Goal: Find contact information: Obtain details needed to contact an individual or organization

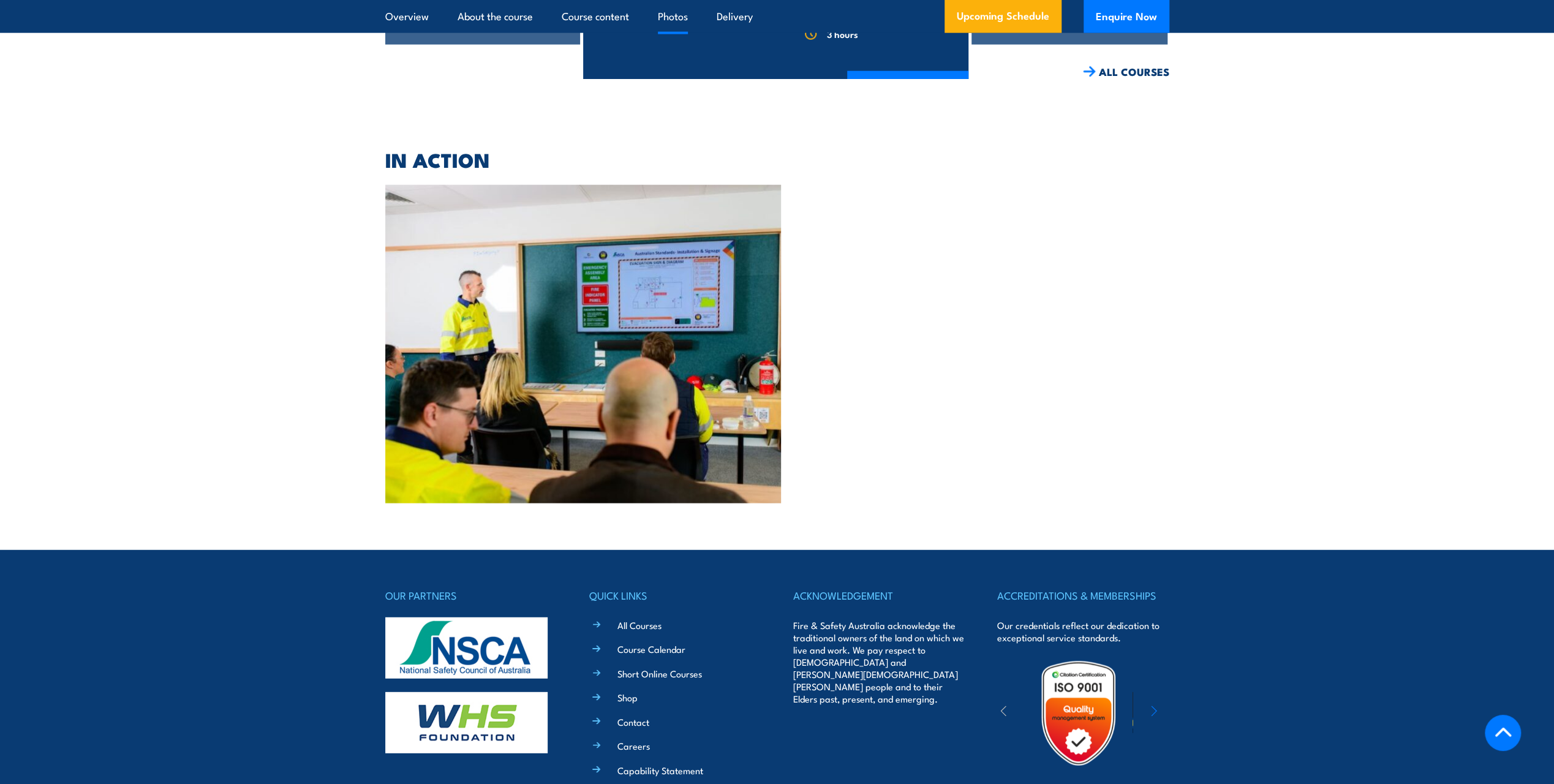
scroll to position [3123, 0]
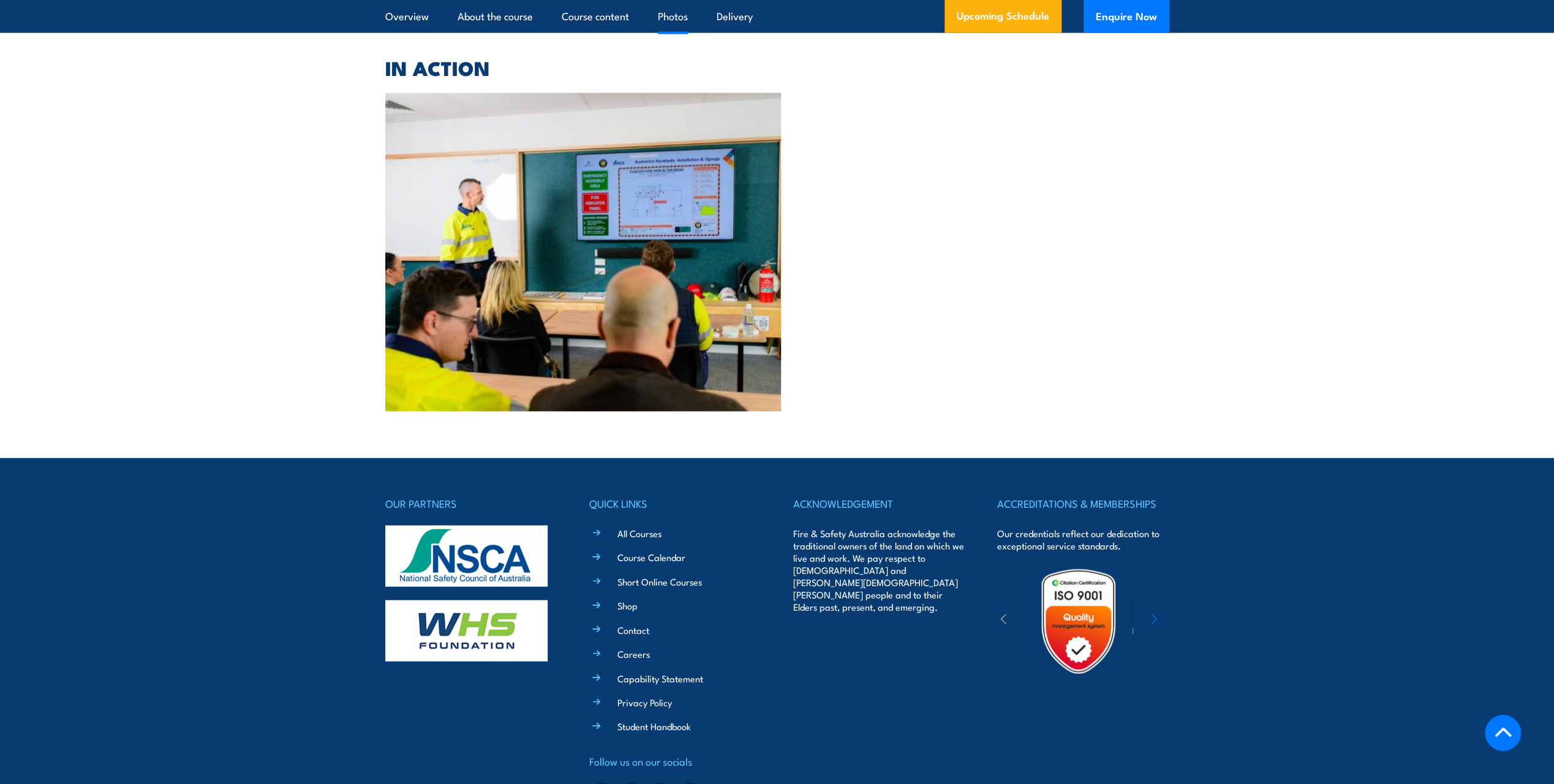
click at [635, 623] on link "Contact" at bounding box center [633, 630] width 32 height 13
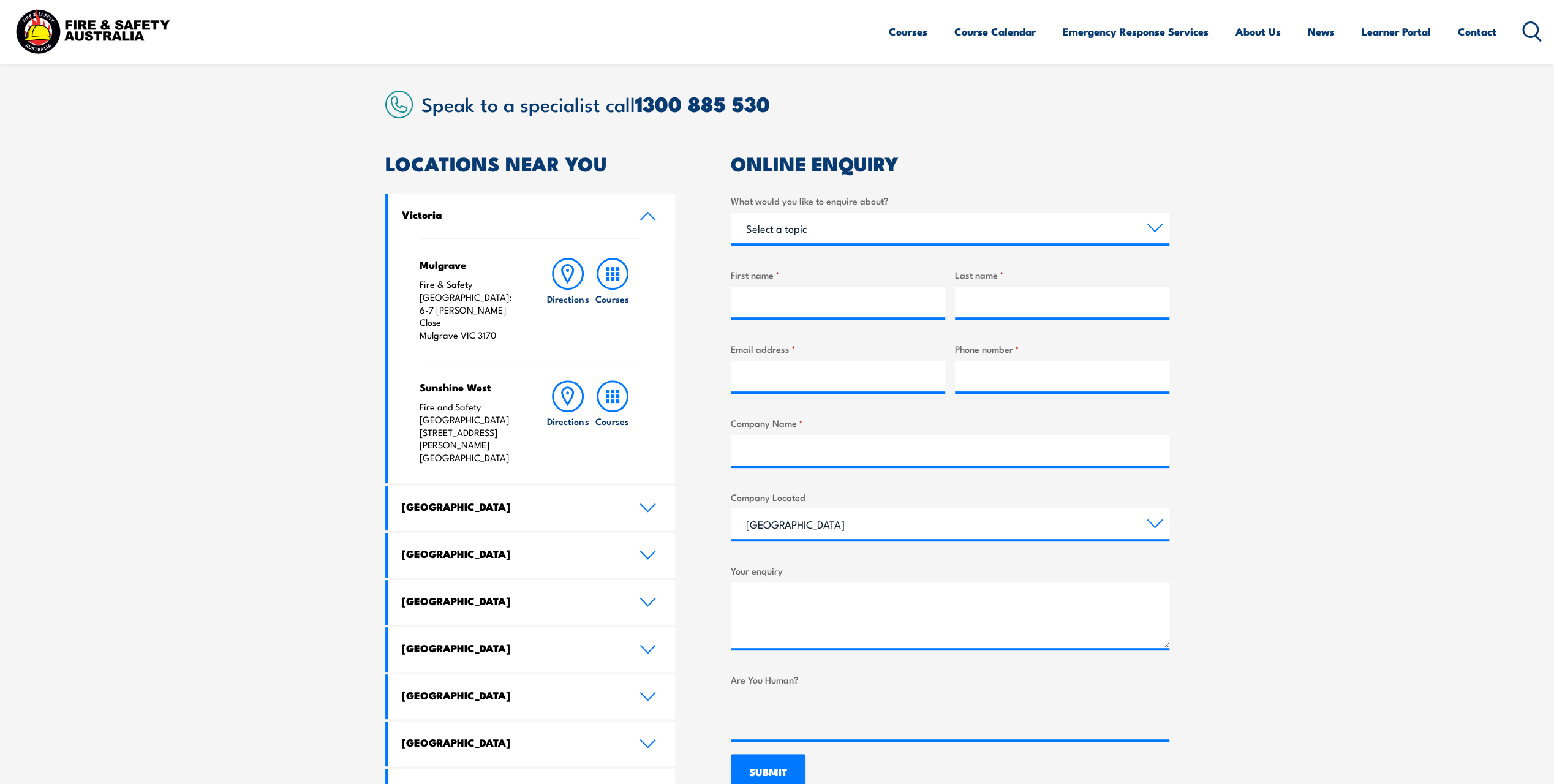
scroll to position [306, 0]
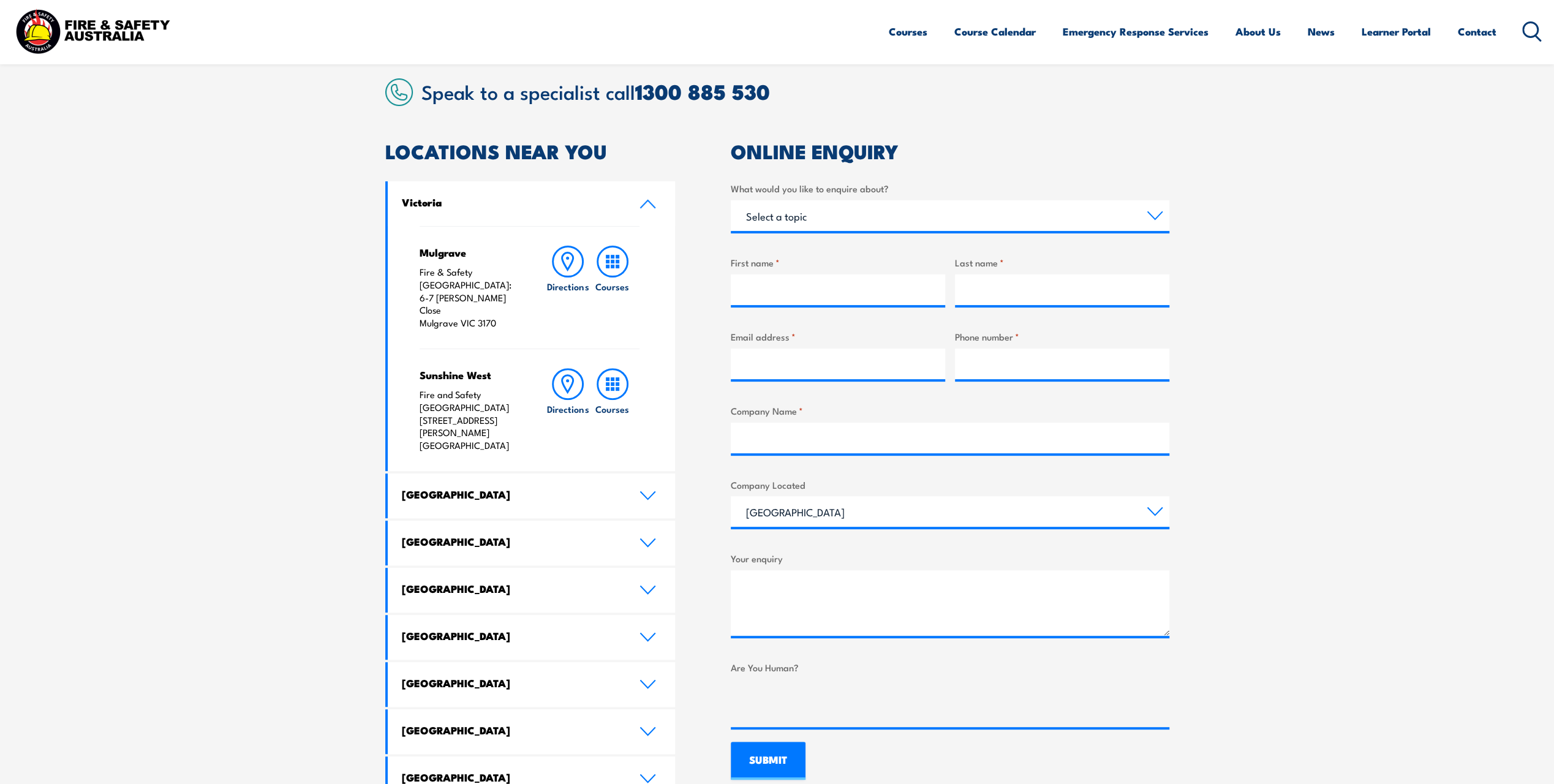
click at [639, 474] on link "New South Wales" at bounding box center [531, 496] width 288 height 45
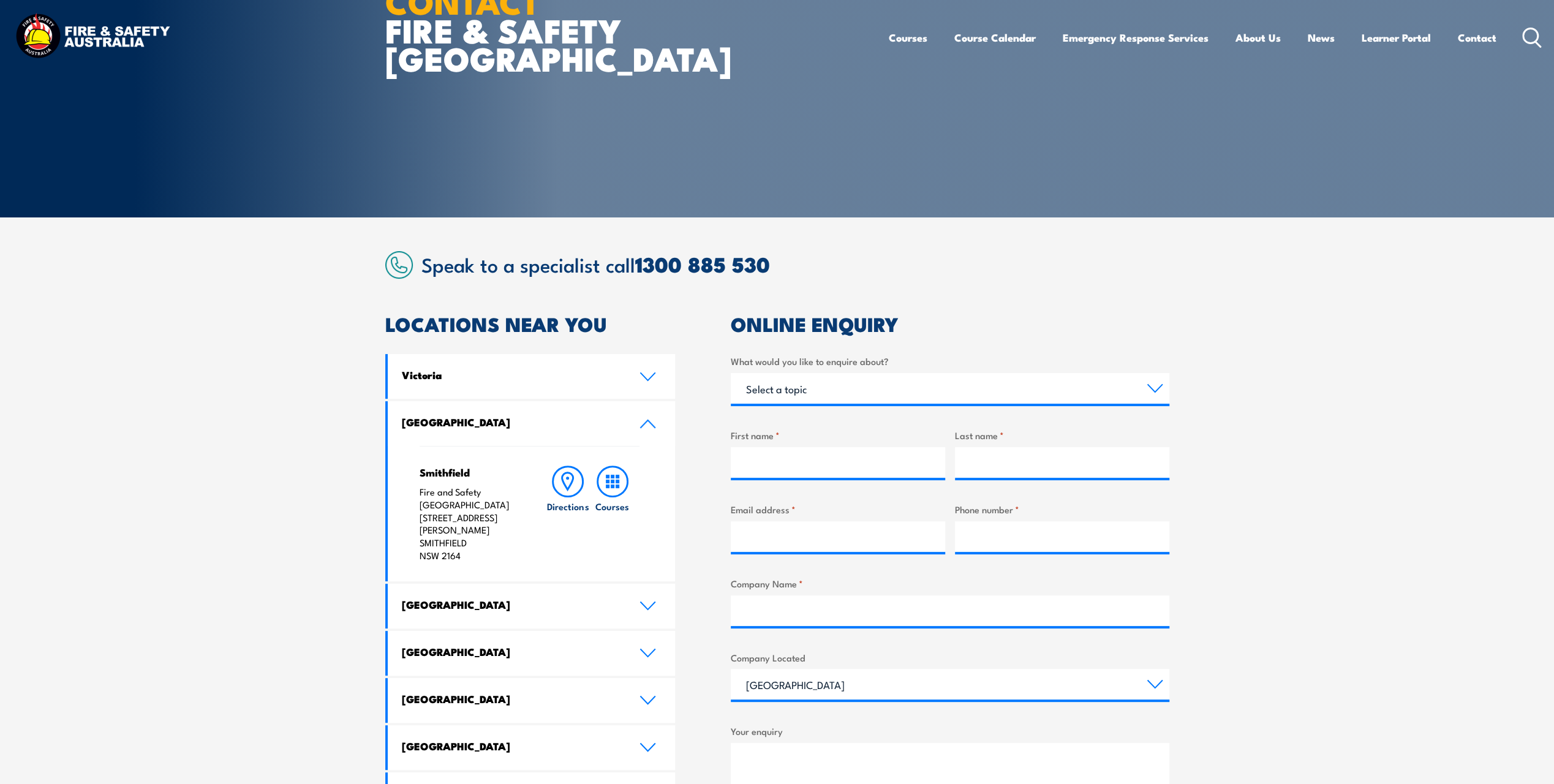
scroll to position [0, 0]
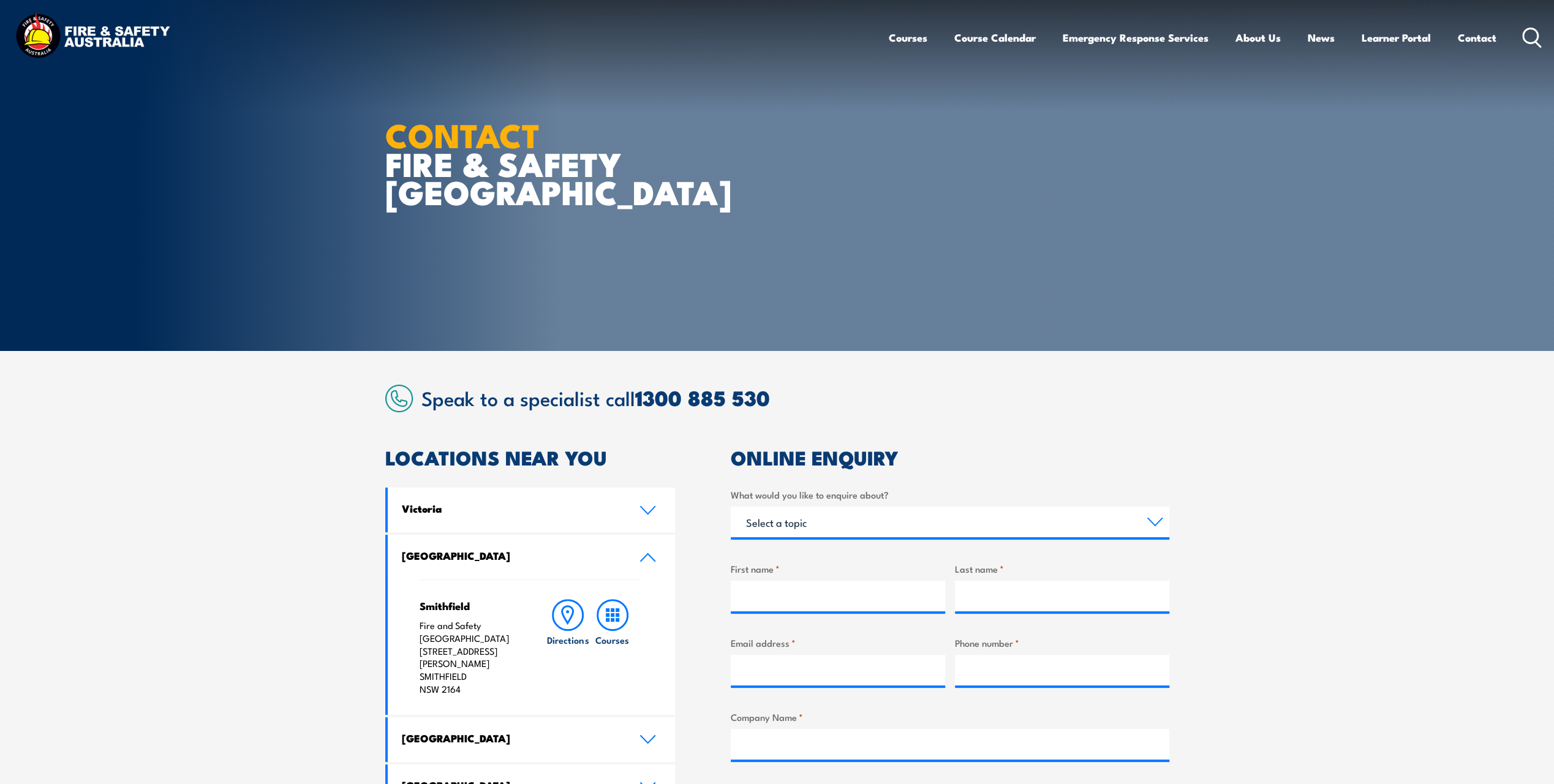
click at [269, 417] on section "Speak to a specialist call 1300 885 530 LOCATIONS NEAR YOU Victoria Mulgrave Fi…" at bounding box center [777, 735] width 1554 height 768
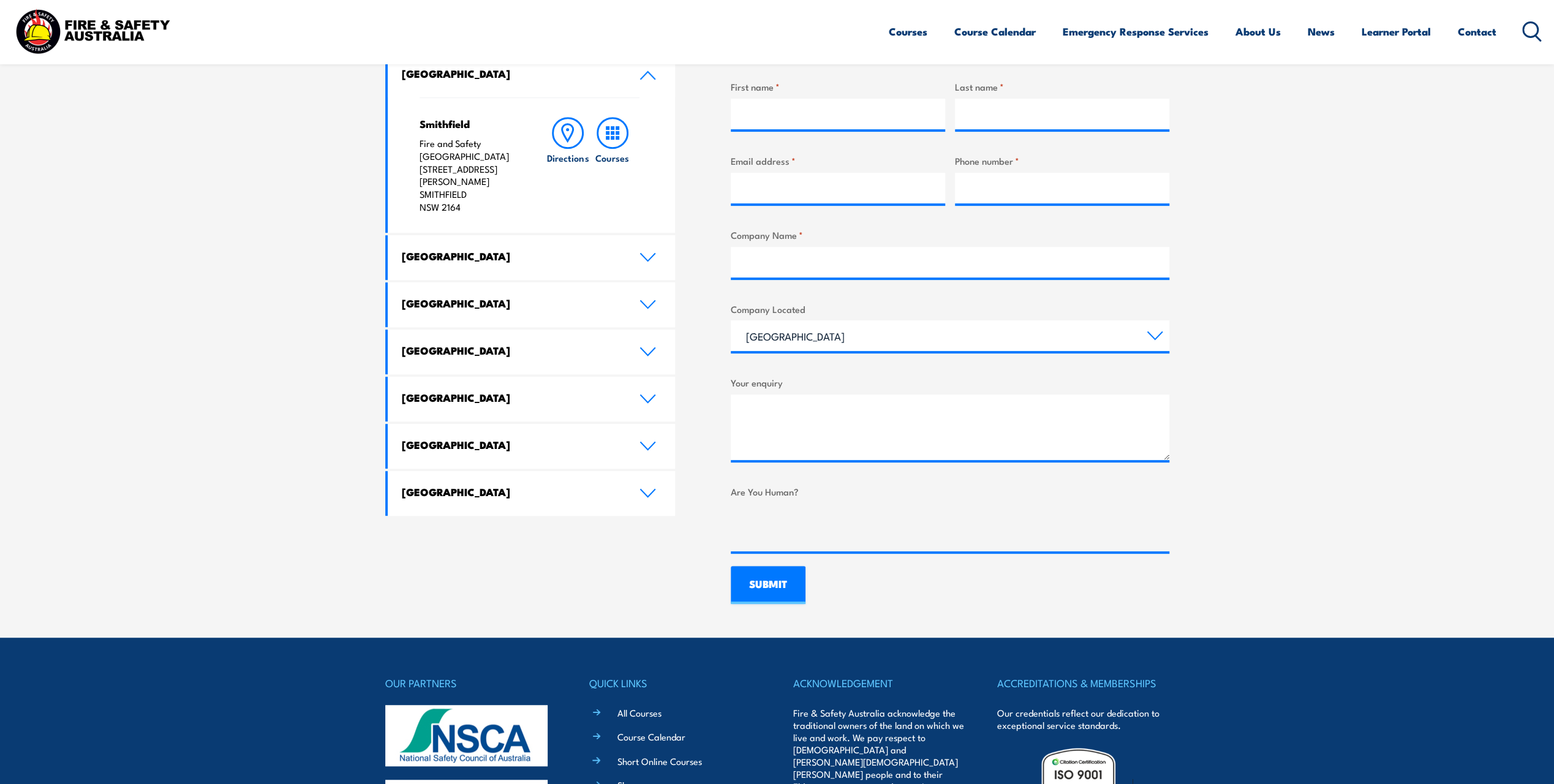
scroll to position [551, 0]
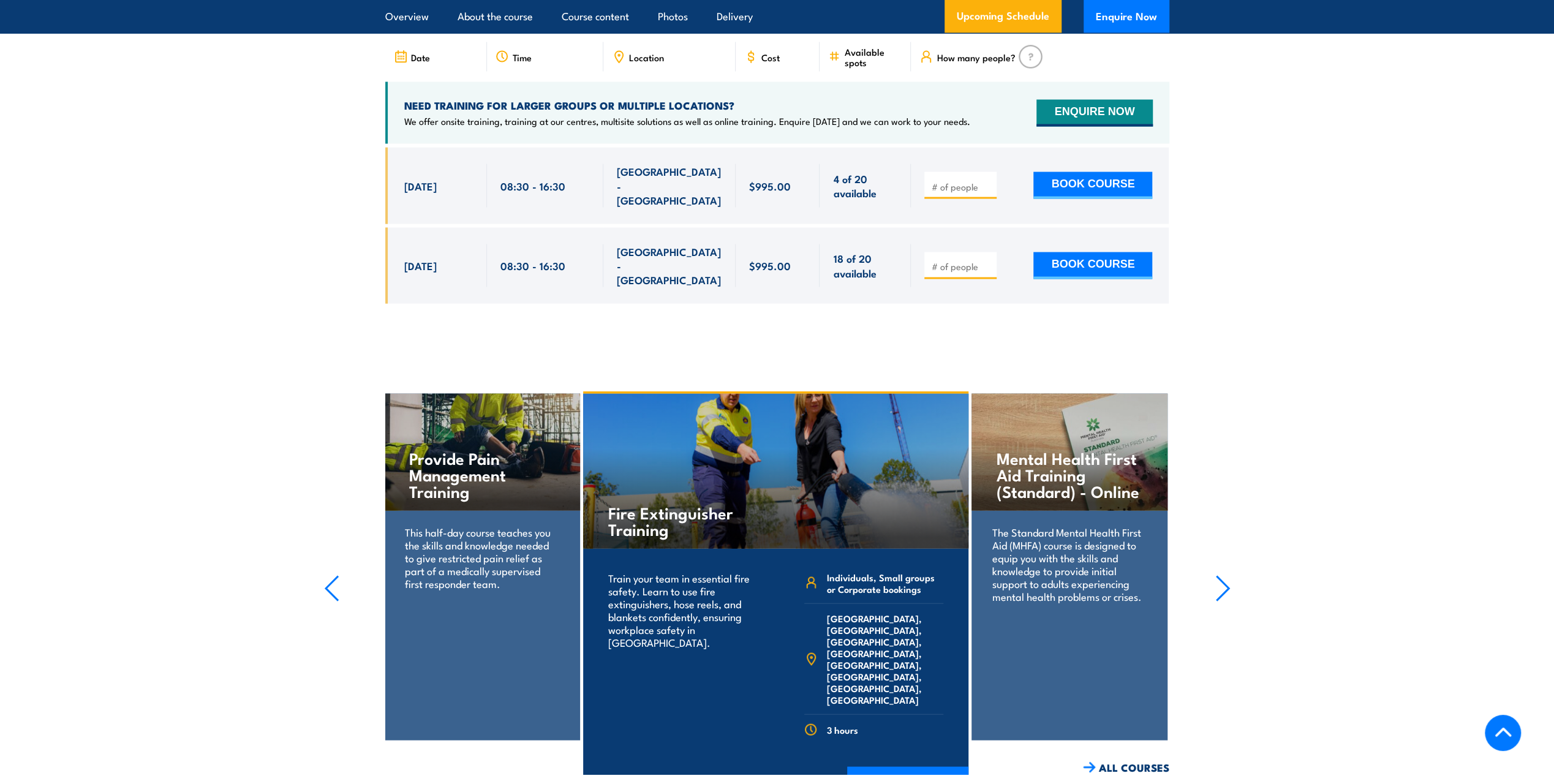
scroll to position [2263, 0]
